Goal: Information Seeking & Learning: Learn about a topic

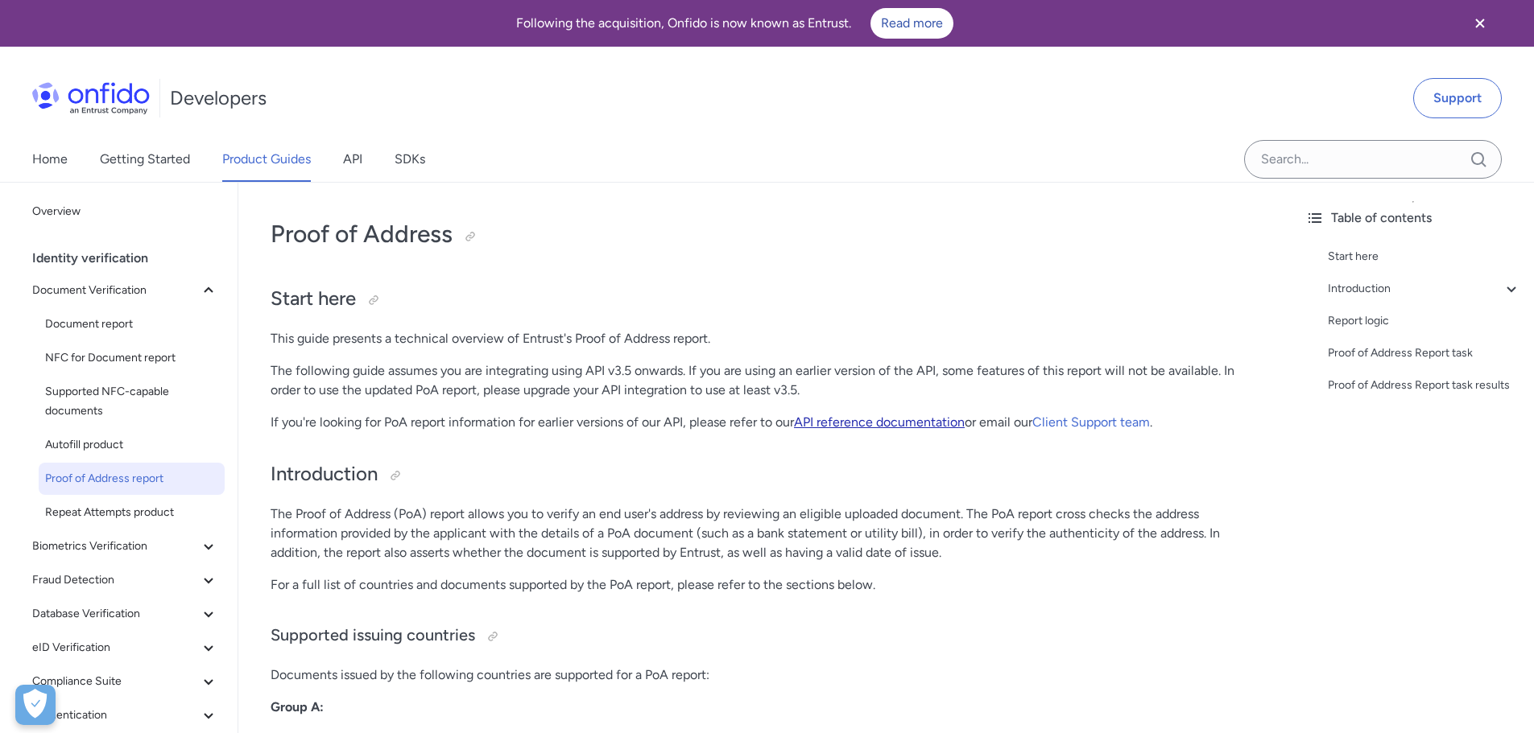
click at [940, 425] on link "API reference documentation" at bounding box center [879, 422] width 171 height 15
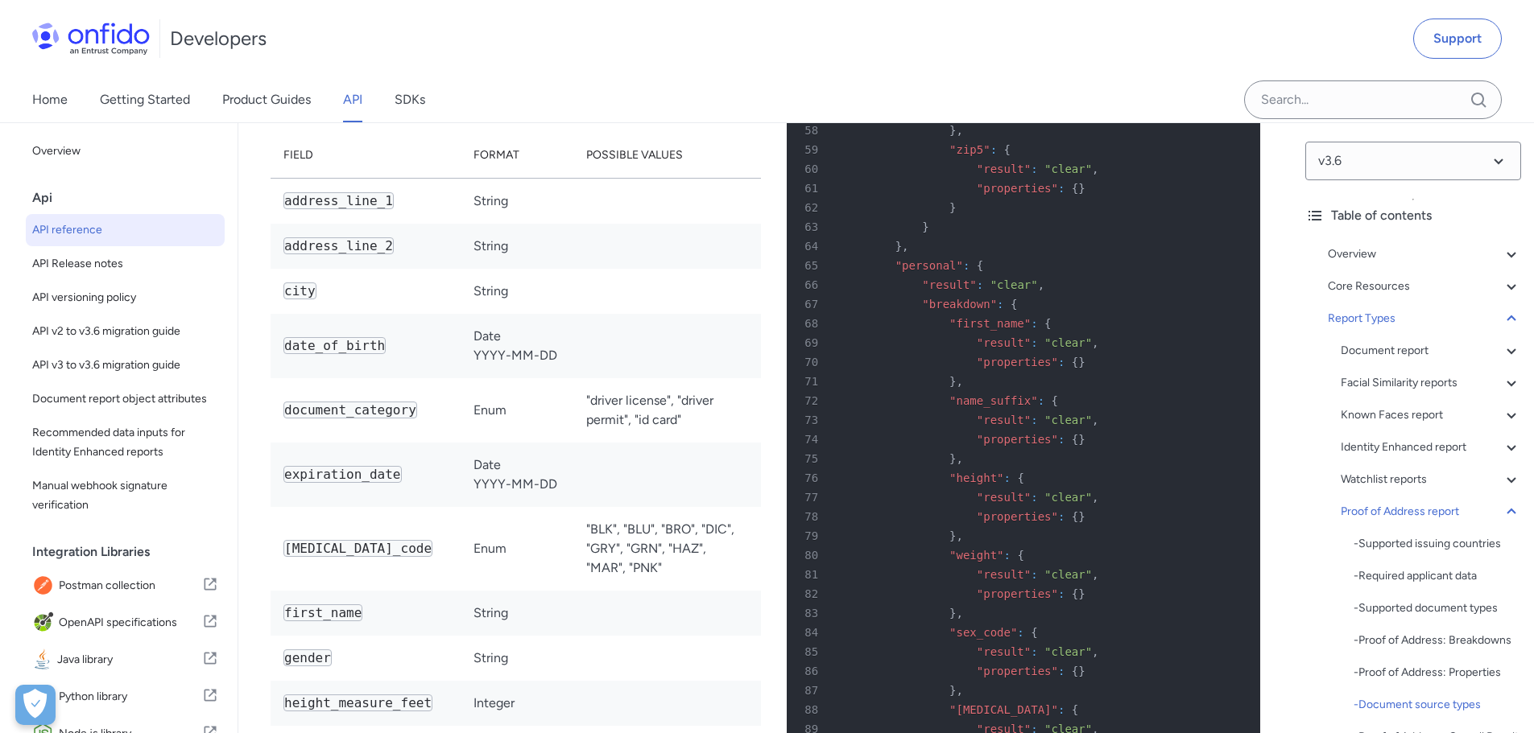
scroll to position [107164, 0]
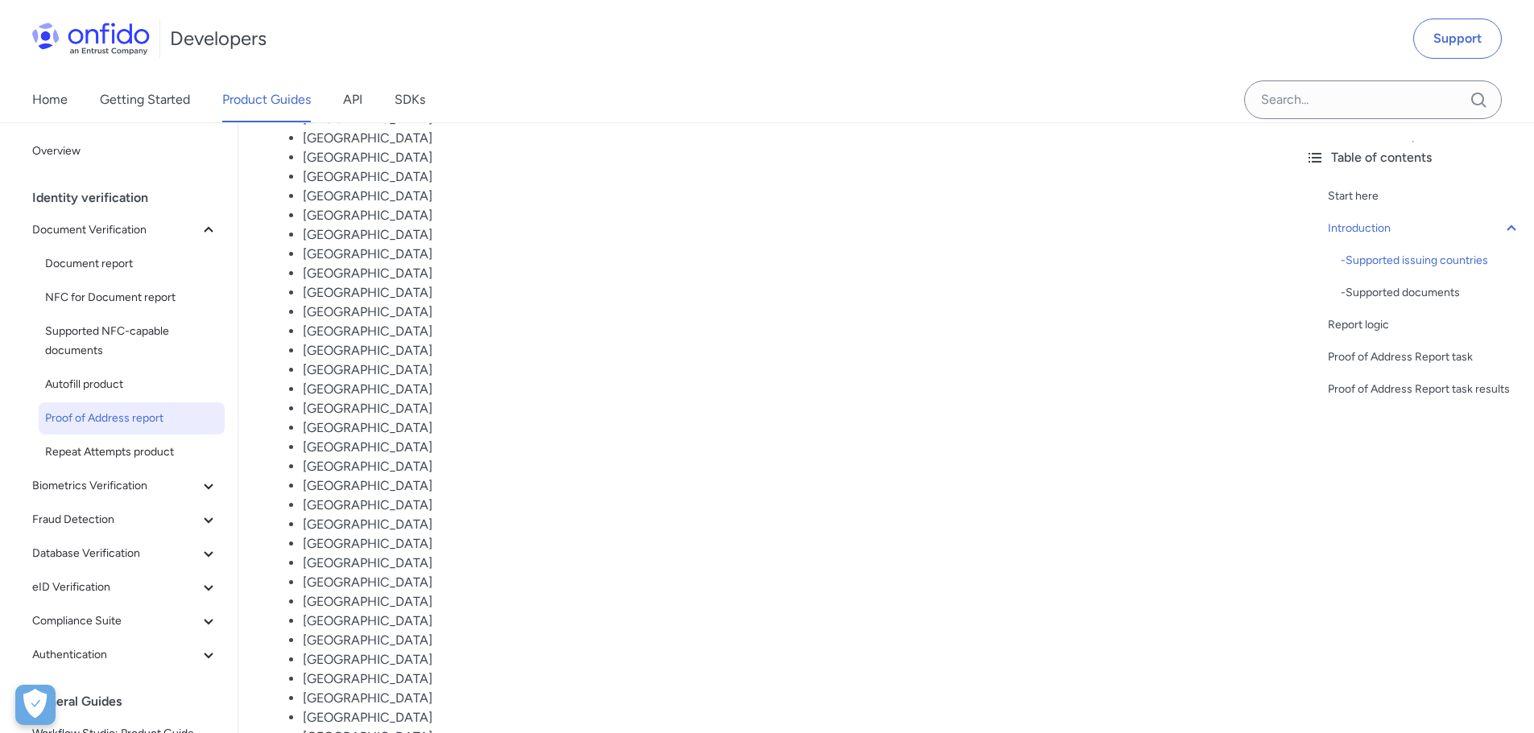
scroll to position [1047, 0]
click at [1122, 469] on li "[GEOGRAPHIC_DATA]" at bounding box center [781, 478] width 957 height 19
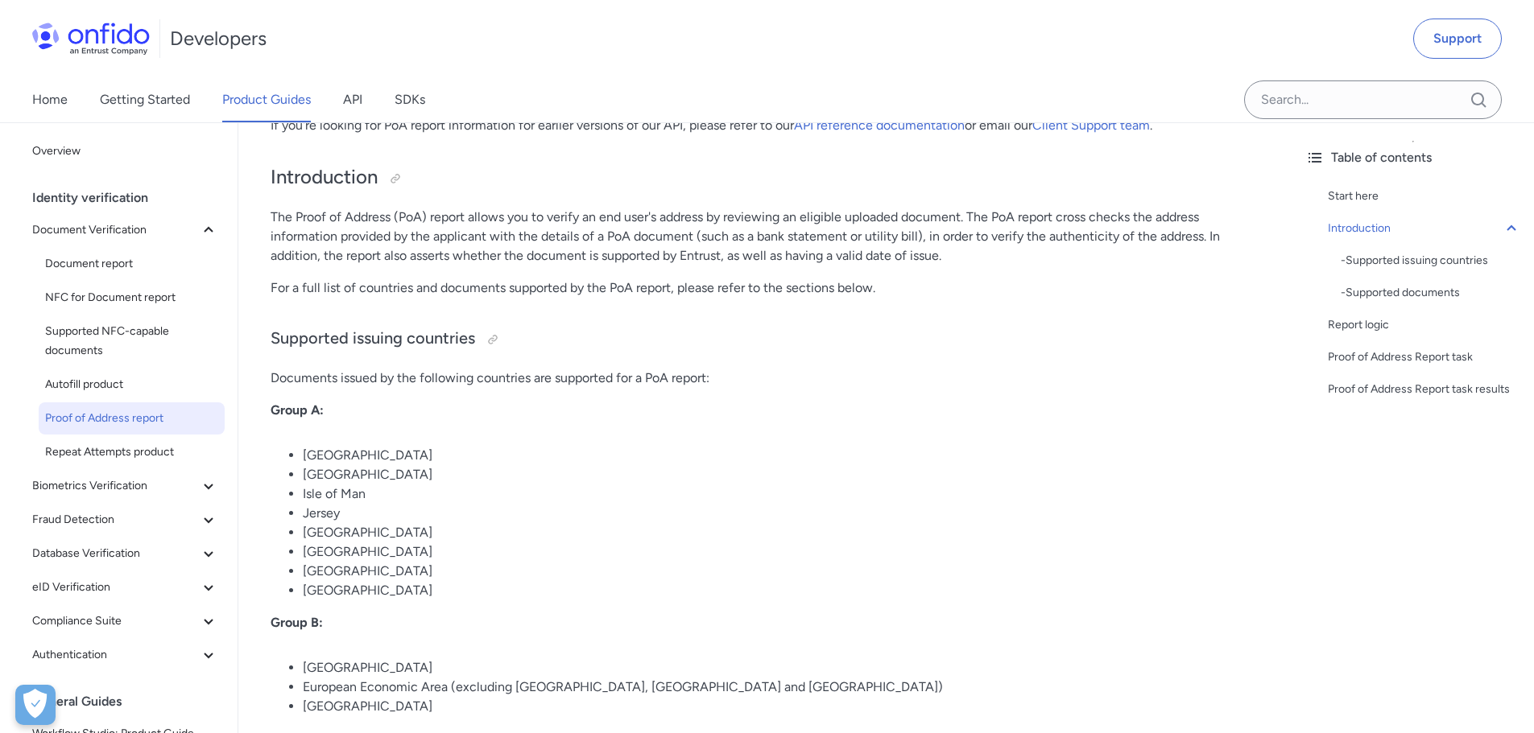
scroll to position [322, 0]
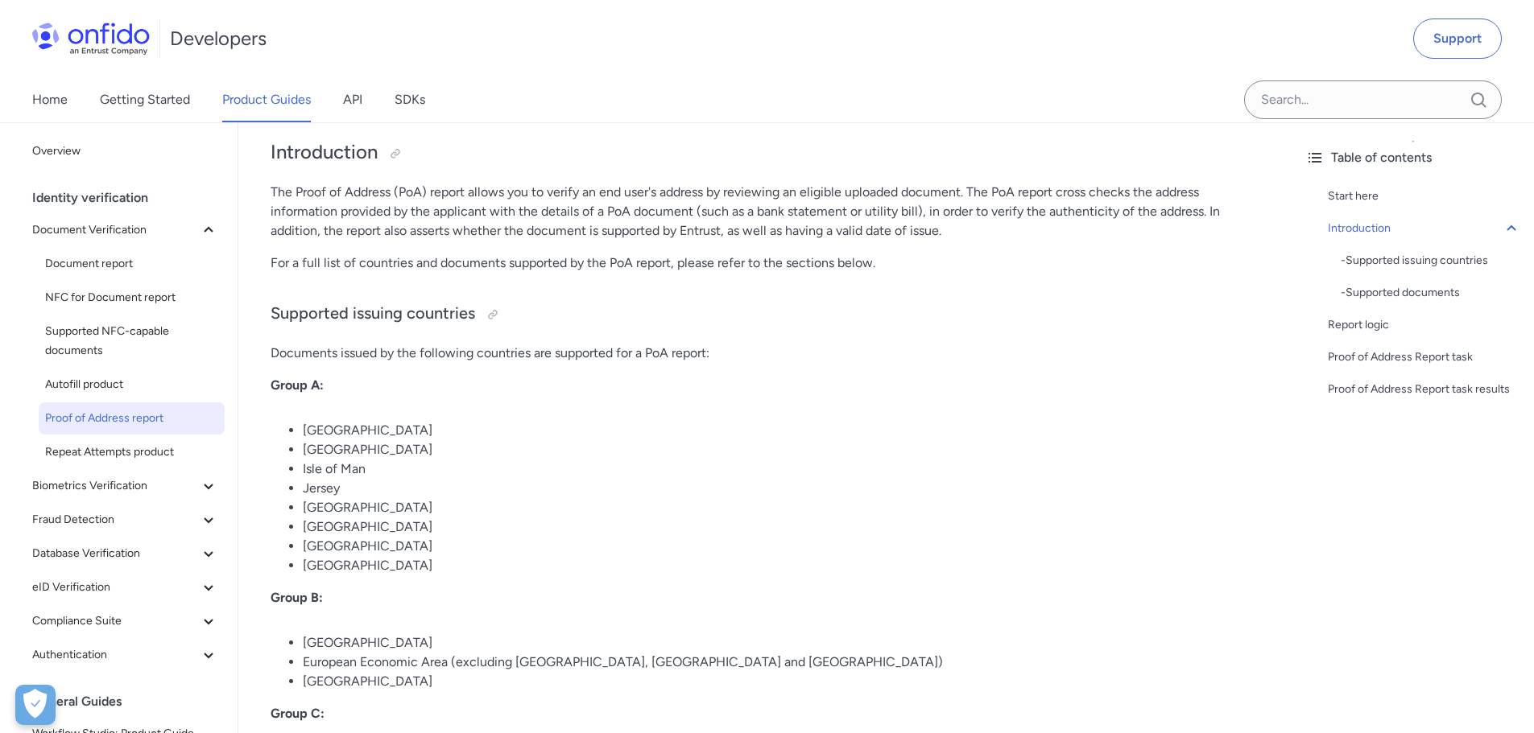
click at [702, 466] on li "Isle of Man" at bounding box center [781, 469] width 957 height 19
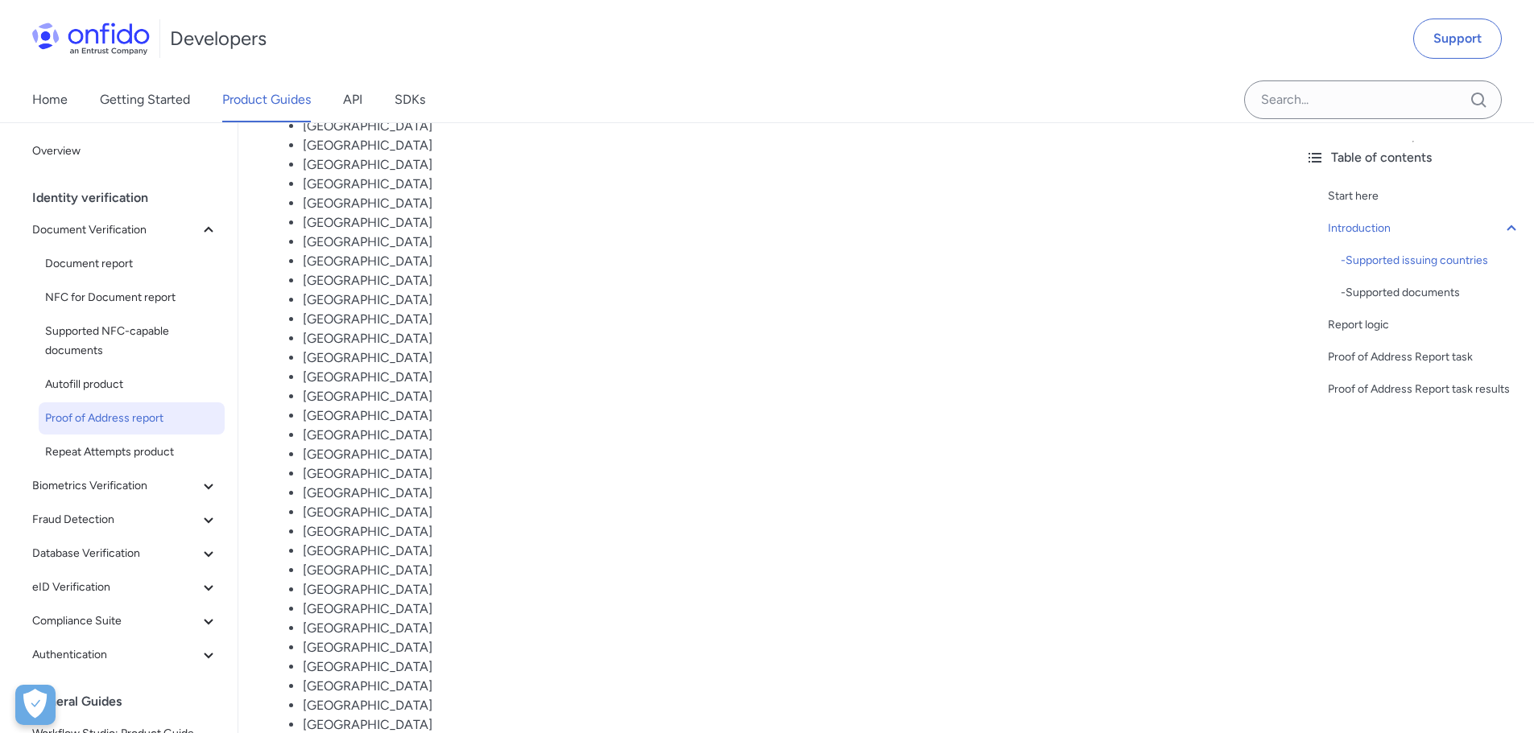
scroll to position [1208, 0]
